Goal: Task Accomplishment & Management: Manage account settings

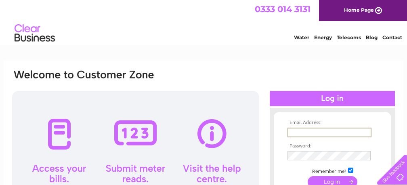
type input "[EMAIL_ADDRESS][DOMAIN_NAME]"
click at [333, 181] on input "submit" at bounding box center [333, 181] width 50 height 11
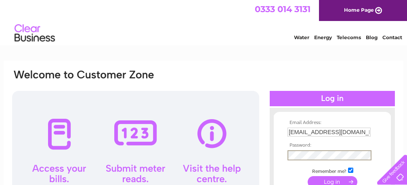
click at [317, 176] on input "submit" at bounding box center [333, 181] width 50 height 11
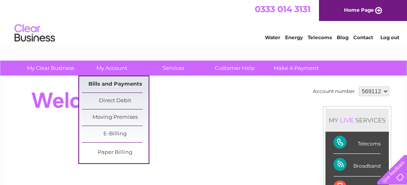
click at [109, 84] on link "Bills and Payments" at bounding box center [115, 84] width 67 height 16
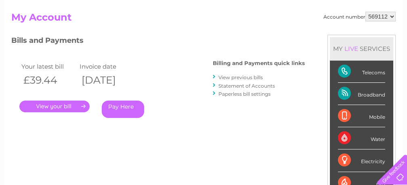
scroll to position [87, 0]
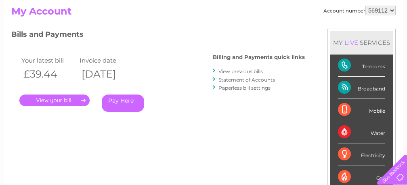
click at [72, 100] on link "." at bounding box center [54, 101] width 70 height 12
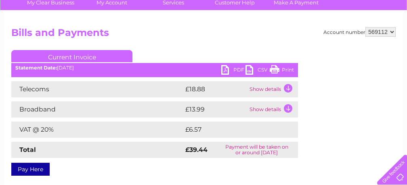
scroll to position [67, 0]
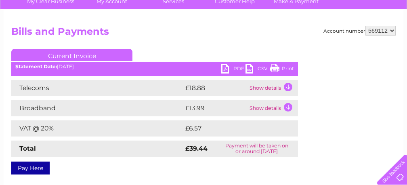
click at [236, 67] on link "PDF" at bounding box center [233, 70] width 24 height 12
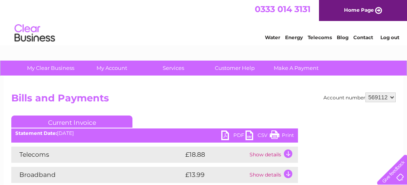
scroll to position [0, 0]
